Goal: Browse casually

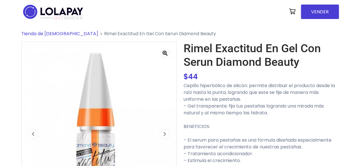
scroll to position [31, 0]
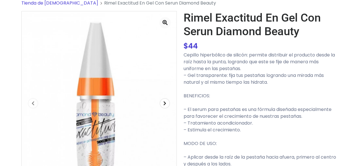
click at [169, 104] on span "button" at bounding box center [164, 103] width 9 height 9
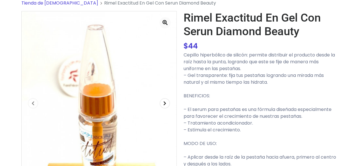
click at [169, 104] on span "button" at bounding box center [164, 103] width 9 height 9
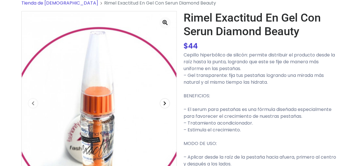
scroll to position [47, 0]
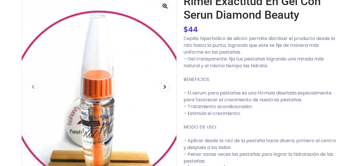
click at [164, 84] on span "button" at bounding box center [164, 86] width 9 height 9
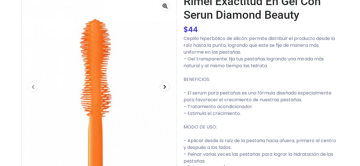
click at [164, 87] on icon "button" at bounding box center [164, 87] width 3 height 5
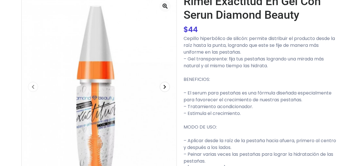
click at [164, 87] on icon "button" at bounding box center [164, 87] width 3 height 5
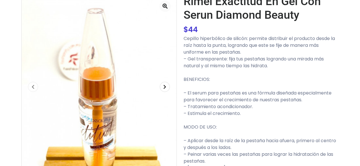
click at [164, 87] on icon "button" at bounding box center [164, 87] width 3 height 5
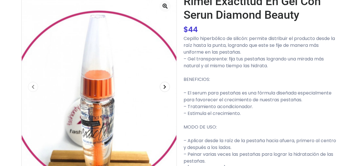
click at [164, 87] on icon "button" at bounding box center [164, 87] width 3 height 5
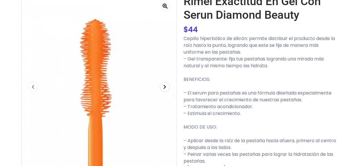
click at [164, 87] on icon "button" at bounding box center [164, 87] width 3 height 5
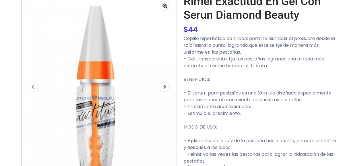
click at [166, 89] on span "button" at bounding box center [164, 86] width 9 height 9
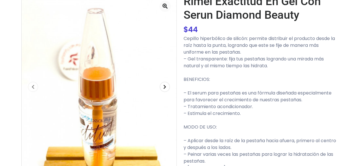
click at [165, 87] on icon "button" at bounding box center [164, 87] width 3 height 5
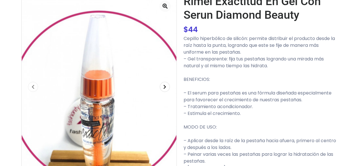
click at [164, 87] on icon "button" at bounding box center [164, 87] width 3 height 5
